Goal: Communication & Community: Answer question/provide support

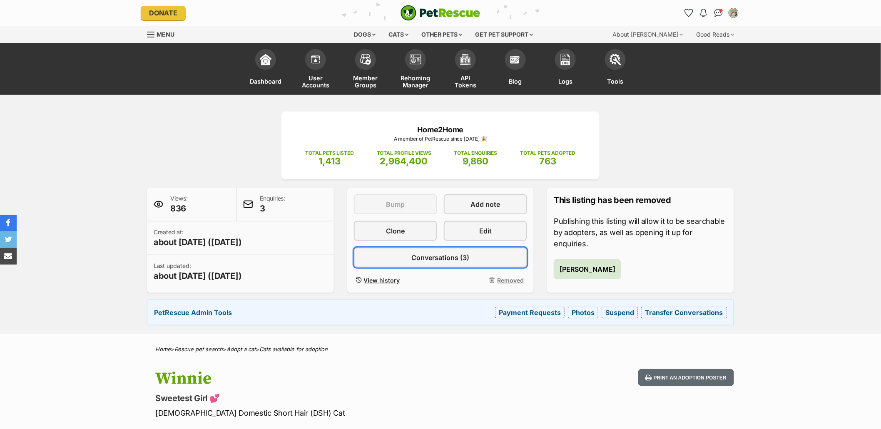
click at [474, 255] on link "Conversations (3)" at bounding box center [441, 258] width 174 height 20
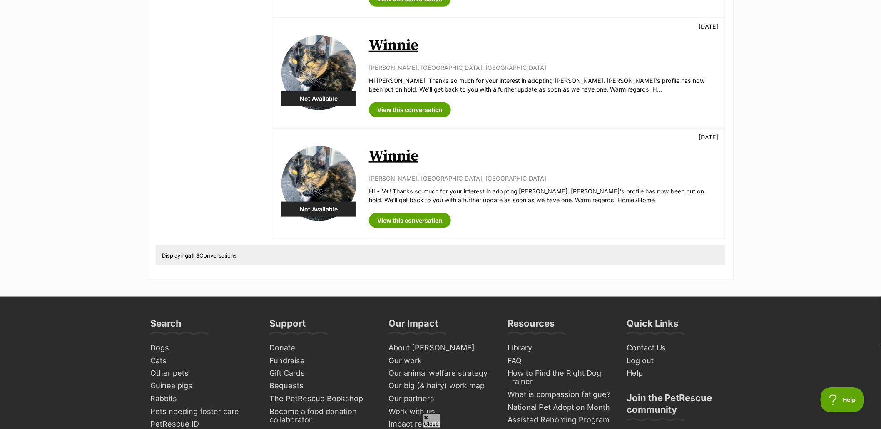
click at [385, 155] on link "Winnie" at bounding box center [394, 156] width 50 height 19
